Goal: Task Accomplishment & Management: Complete application form

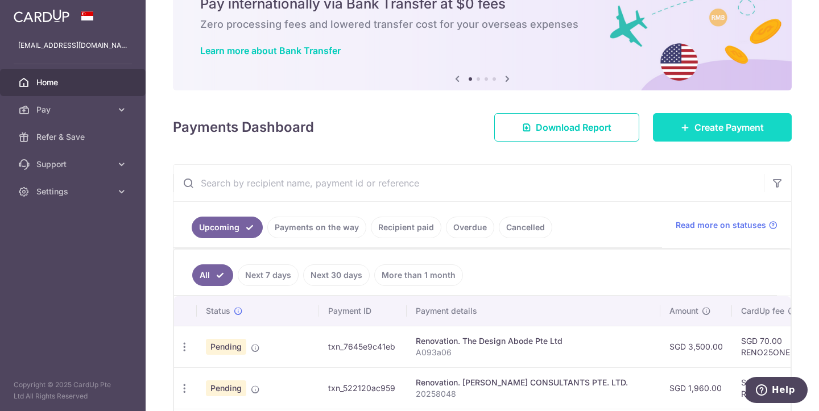
click at [723, 130] on span "Create Payment" at bounding box center [729, 128] width 69 height 14
